Goal: Information Seeking & Learning: Learn about a topic

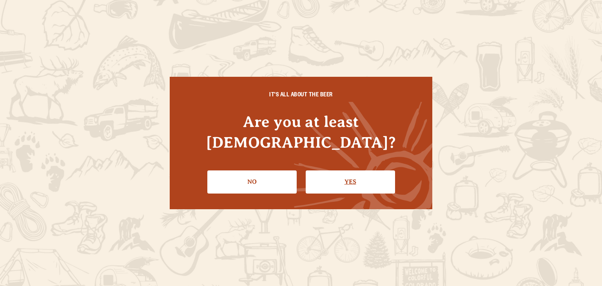
click at [354, 172] on link "Yes" at bounding box center [350, 181] width 89 height 23
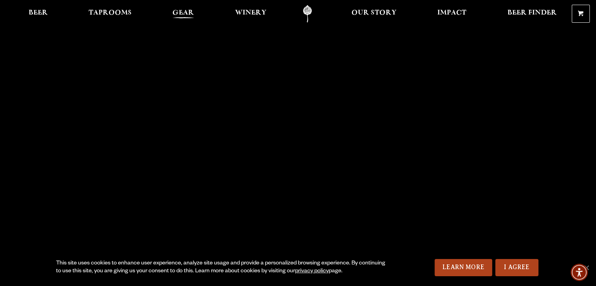
click at [179, 10] on span "Gear" at bounding box center [183, 13] width 22 height 6
click at [34, 15] on span "Beer" at bounding box center [38, 13] width 19 height 6
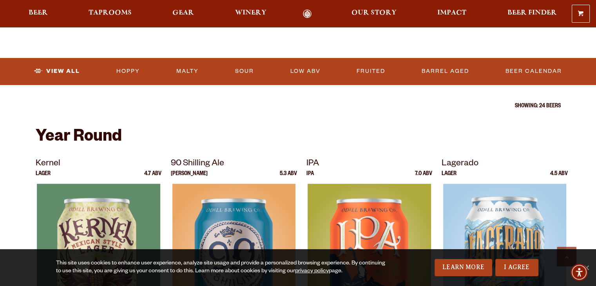
scroll to position [255, 0]
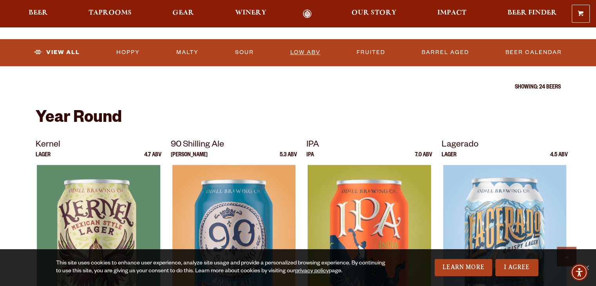
click at [304, 55] on link "Low ABV" at bounding box center [305, 52] width 36 height 18
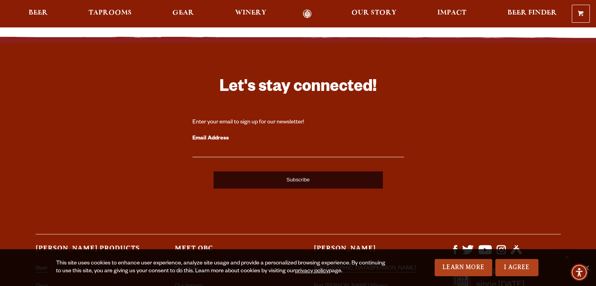
scroll to position [66, 0]
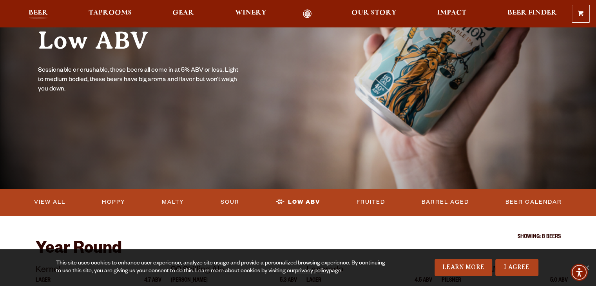
click at [35, 15] on span "Beer" at bounding box center [38, 13] width 19 height 6
